Goal: Find specific page/section: Find specific page/section

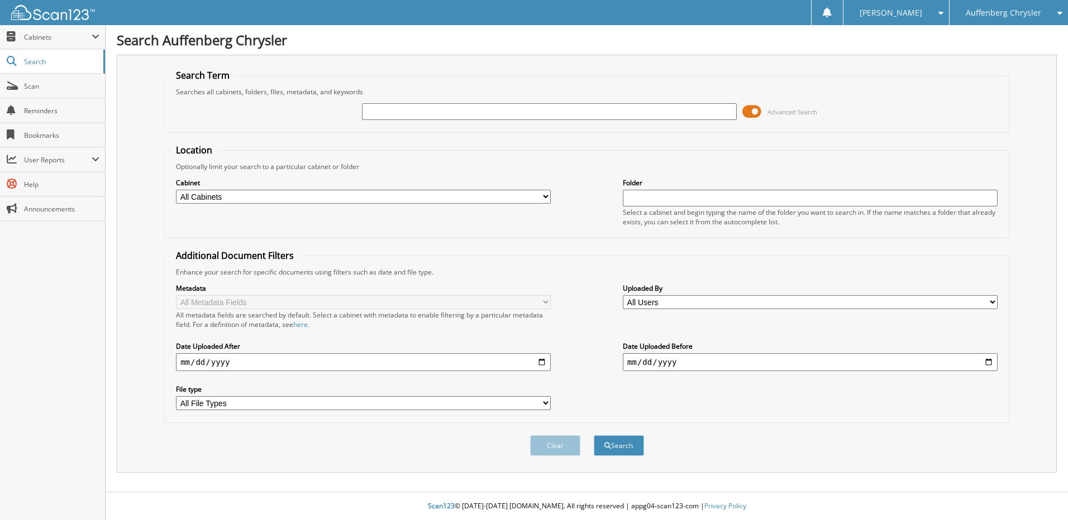
click at [453, 114] on input "text" at bounding box center [549, 111] width 375 height 17
type input "250843"
click at [594, 436] on button "Search" at bounding box center [619, 446] width 50 height 21
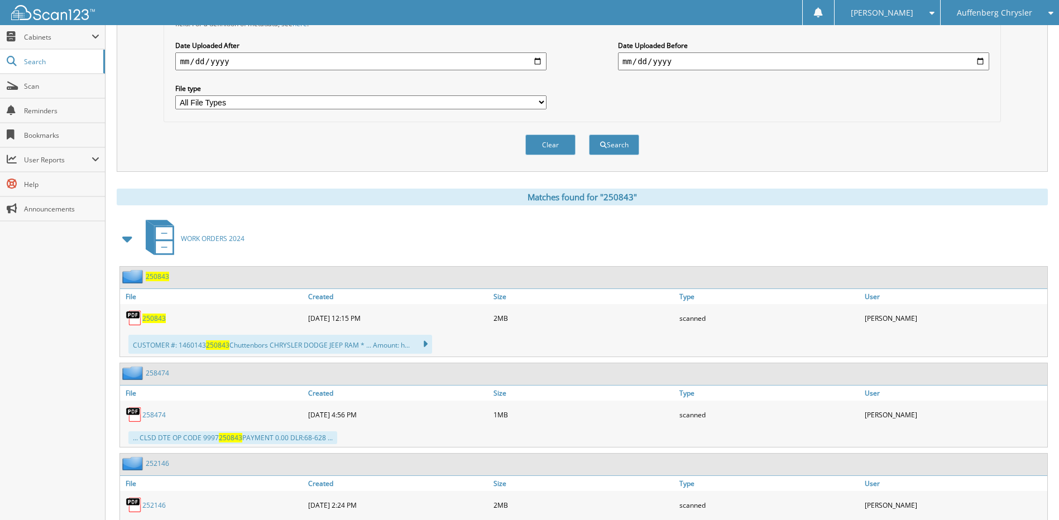
scroll to position [391, 0]
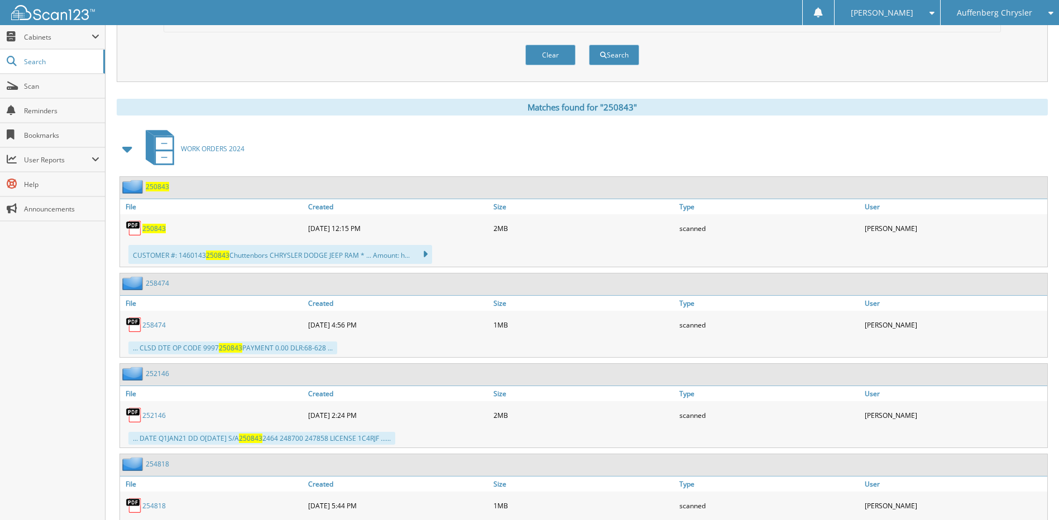
click at [151, 228] on span "250843" at bounding box center [153, 228] width 23 height 9
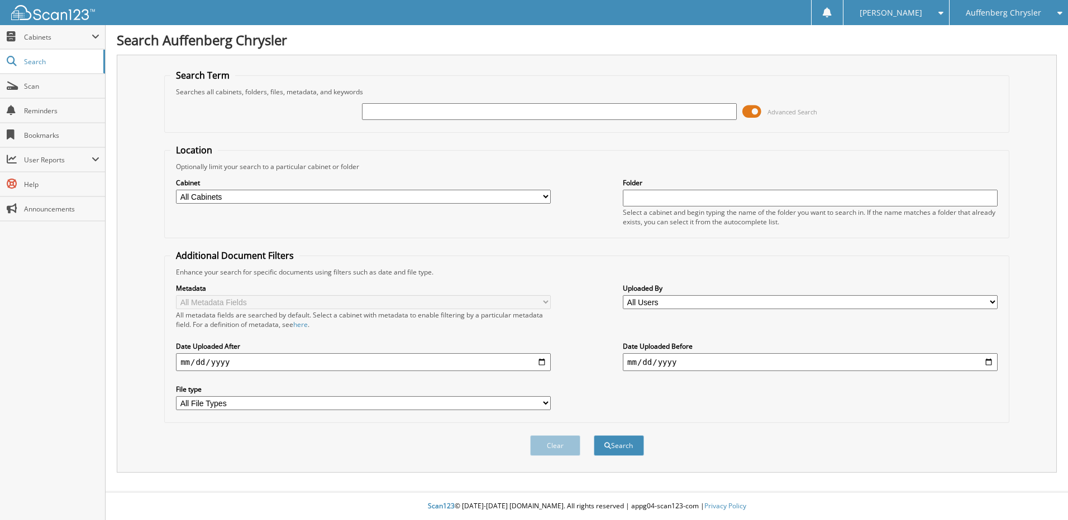
click at [444, 112] on input "text" at bounding box center [549, 111] width 375 height 17
type input "250843"
click at [594, 436] on button "Search" at bounding box center [619, 446] width 50 height 21
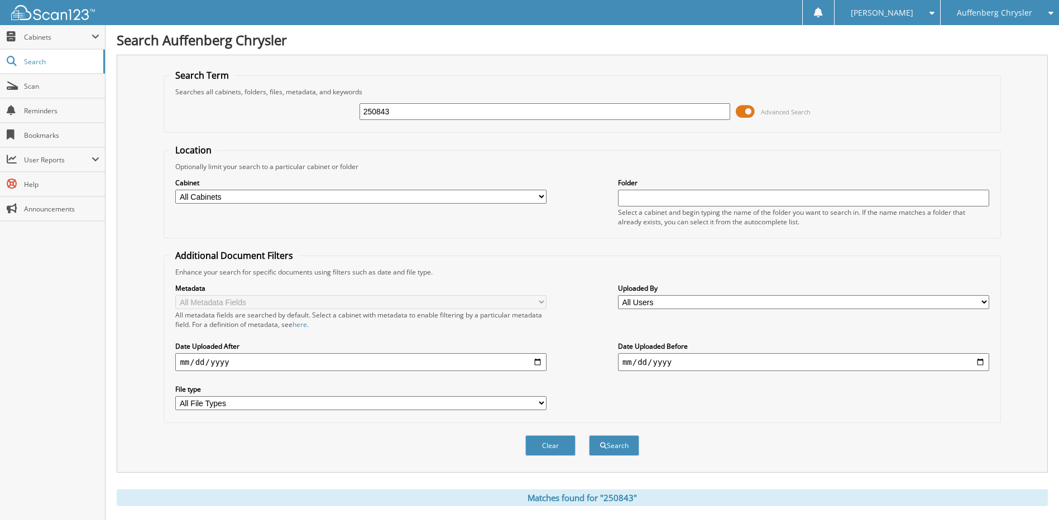
scroll to position [335, 0]
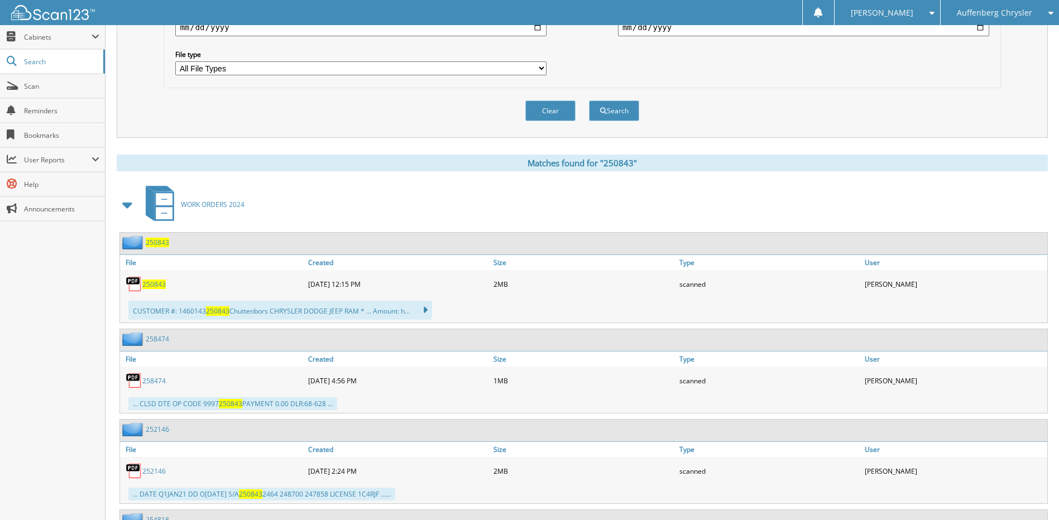
click at [161, 285] on span "250843" at bounding box center [153, 284] width 23 height 9
